Goal: Register for event/course

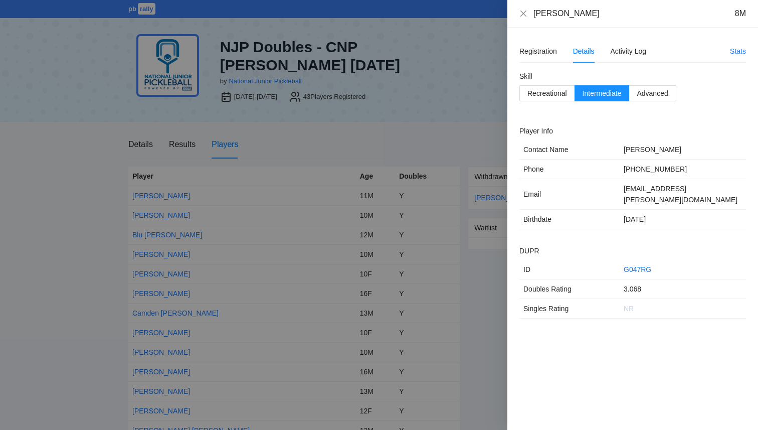
scroll to position [244, 0]
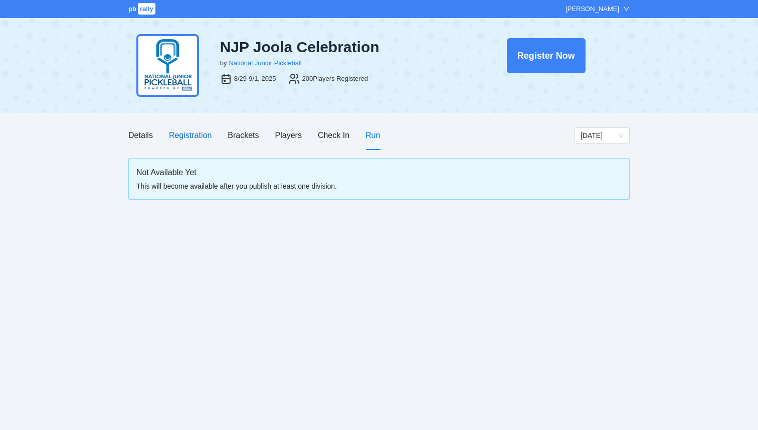
click at [177, 134] on div "Registration" at bounding box center [190, 135] width 43 height 13
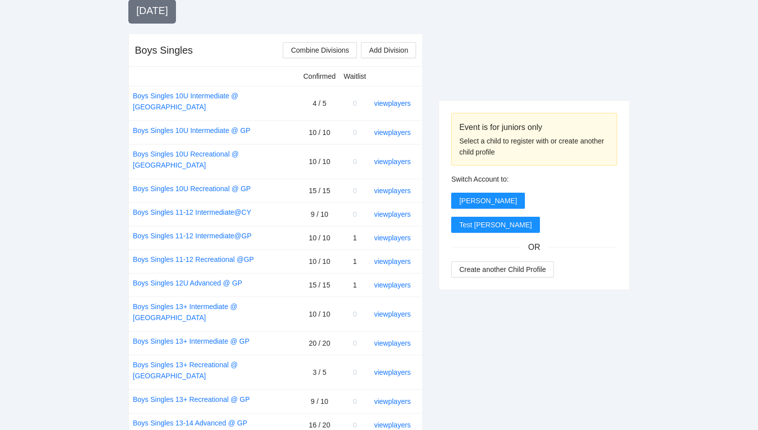
scroll to position [372, 0]
click at [391, 233] on link "view players" at bounding box center [392, 237] width 37 height 8
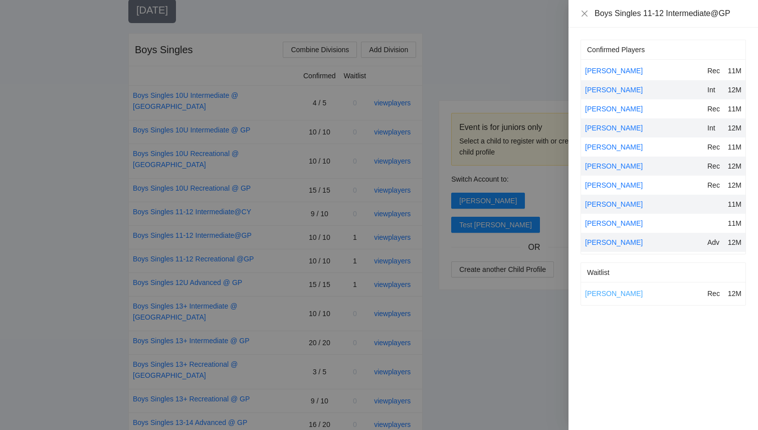
click at [617, 295] on link "Chandler Craig" at bounding box center [614, 293] width 58 height 8
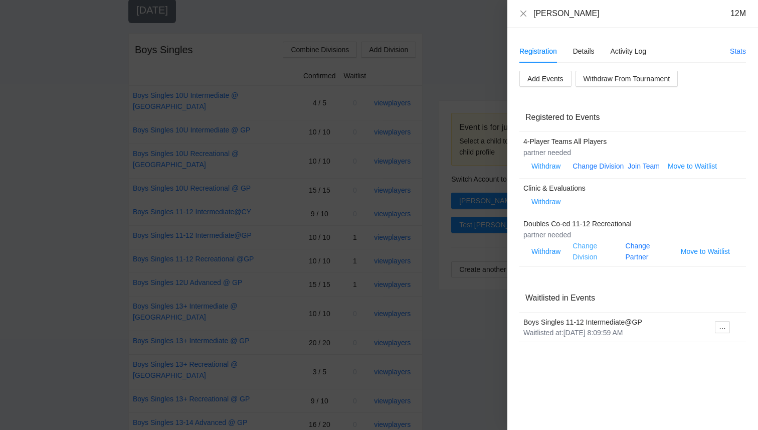
click at [592, 258] on link "Change Division" at bounding box center [584, 251] width 25 height 19
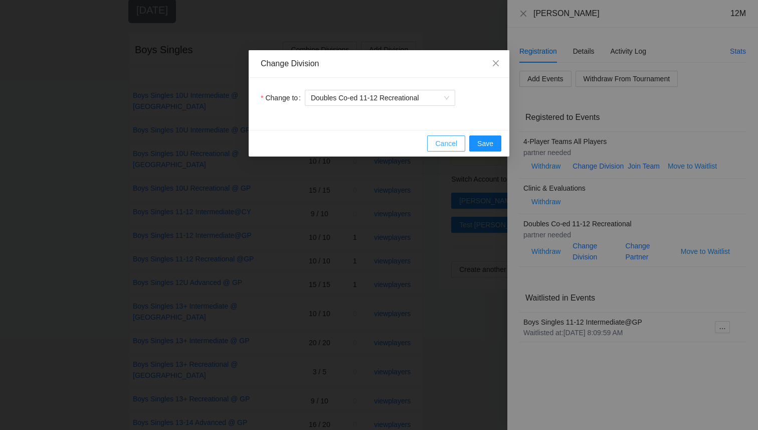
click at [435, 143] on button "Cancel" at bounding box center [446, 143] width 38 height 16
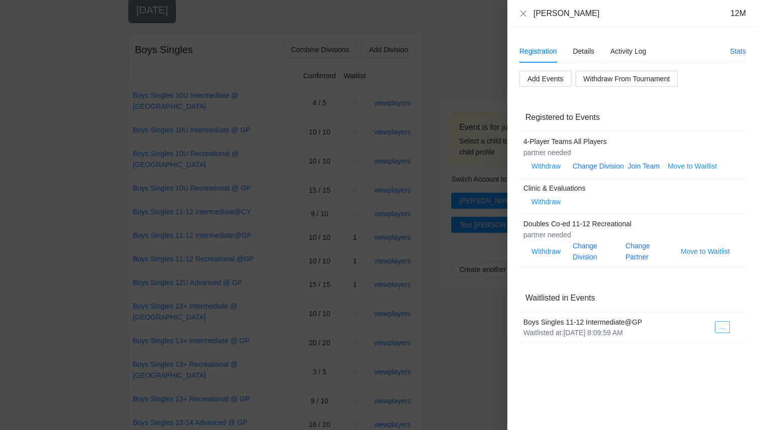
click at [719, 325] on icon "ellipsis" at bounding box center [722, 328] width 7 height 7
click at [689, 348] on span "Register to Event" at bounding box center [692, 344] width 63 height 11
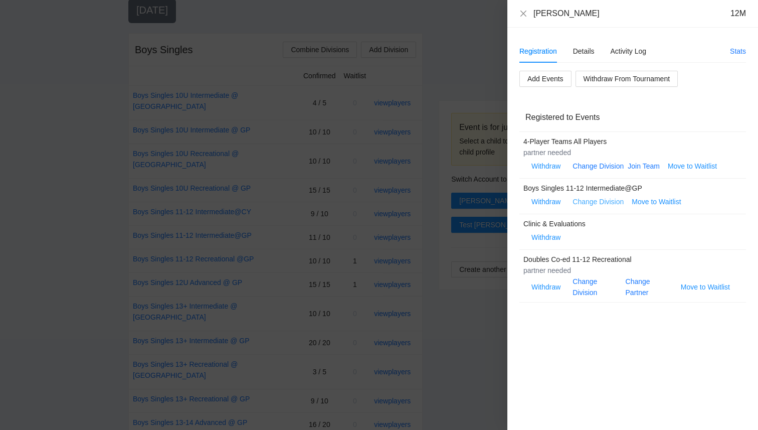
click at [613, 203] on link "Change Division" at bounding box center [597, 202] width 51 height 8
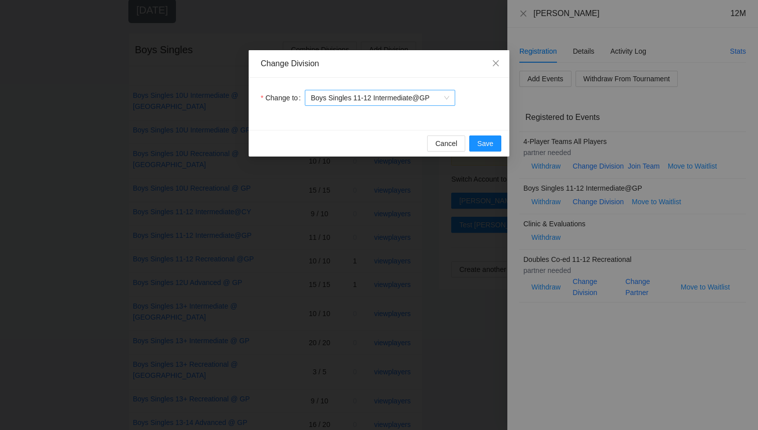
click at [387, 102] on span "Boys Singles 11-12 Intermediate@GP" at bounding box center [380, 97] width 138 height 15
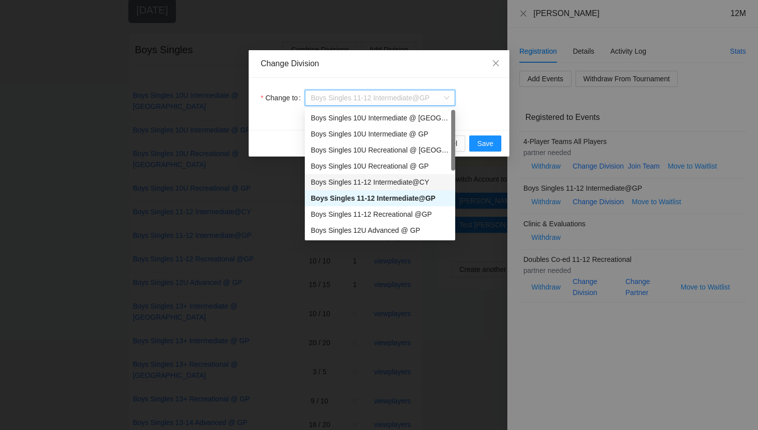
click at [405, 182] on div "Boys Singles 11-12 Intermediate@CY" at bounding box center [380, 181] width 138 height 11
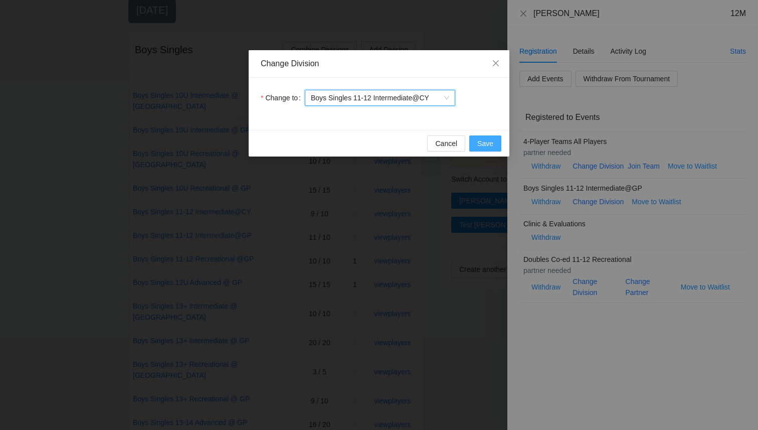
click at [479, 144] on span "Save" at bounding box center [485, 143] width 16 height 11
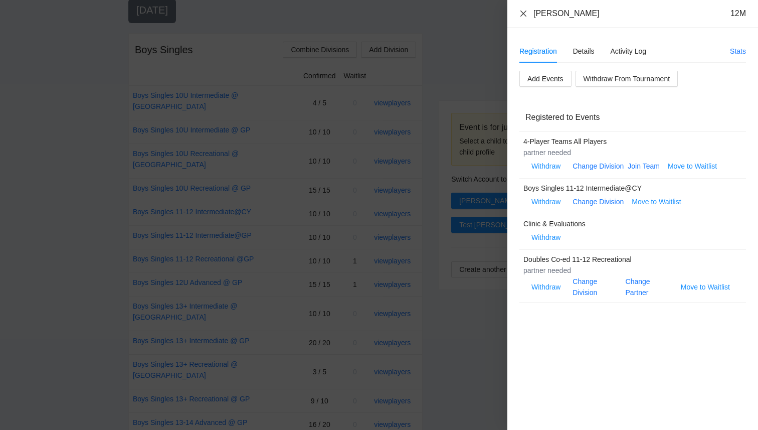
click at [521, 14] on icon "close" at bounding box center [523, 14] width 8 height 8
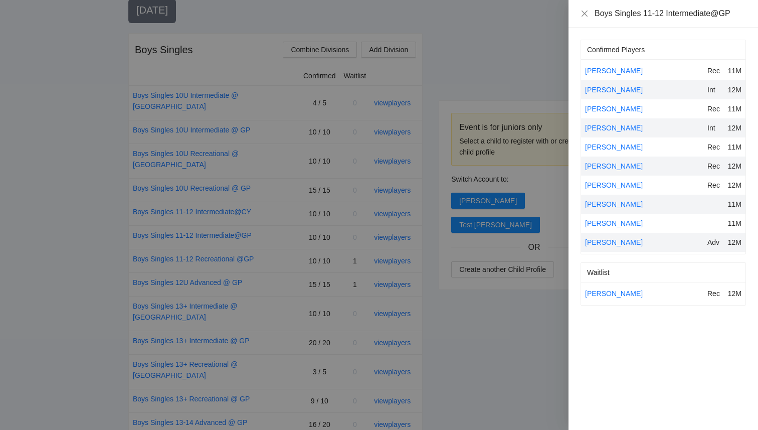
click at [494, 63] on div at bounding box center [379, 215] width 758 height 430
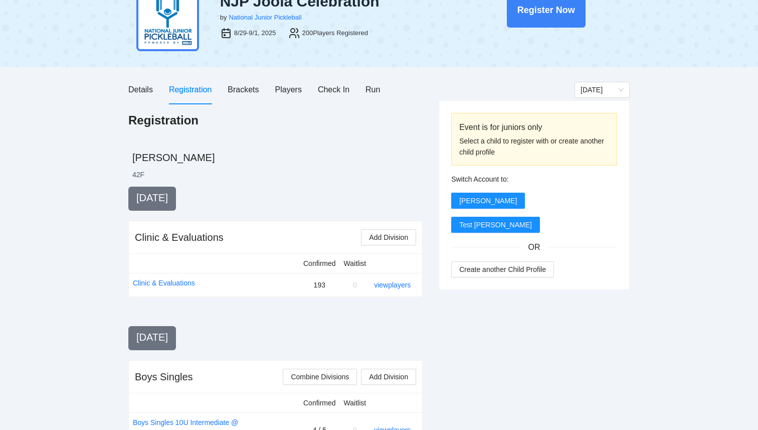
scroll to position [0, 0]
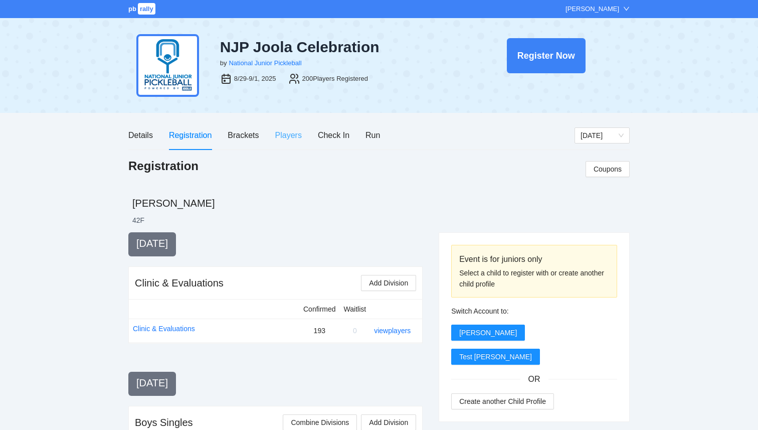
click at [283, 127] on div "Players" at bounding box center [288, 135] width 27 height 29
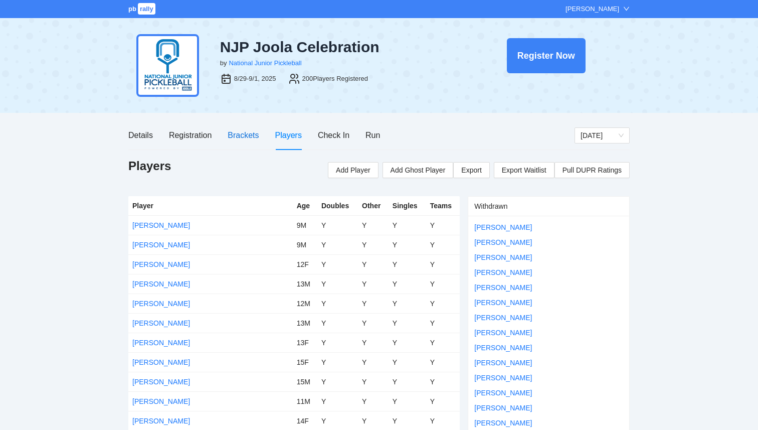
click at [241, 136] on div "Brackets" at bounding box center [243, 135] width 31 height 13
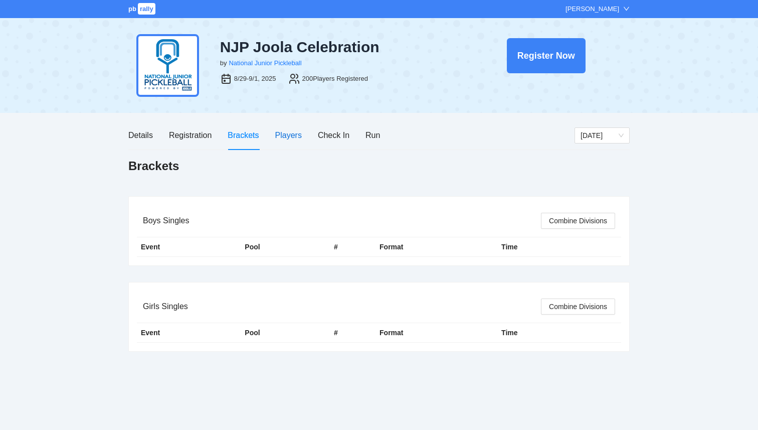
click at [281, 133] on div "Players" at bounding box center [288, 135] width 27 height 13
